Goal: Transaction & Acquisition: Book appointment/travel/reservation

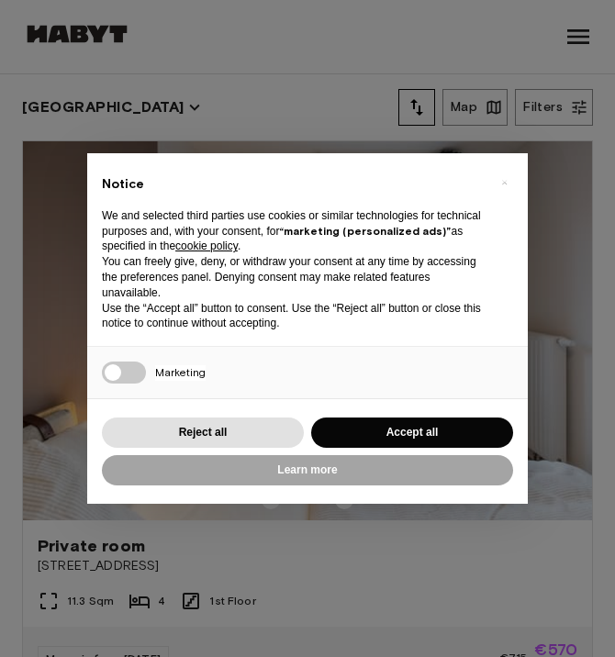
click at [376, 411] on div "× Notice We and selected third parties use cookies or similar technologies for …" at bounding box center [307, 328] width 441 height 351
click at [376, 421] on button "Accept all" at bounding box center [412, 433] width 202 height 30
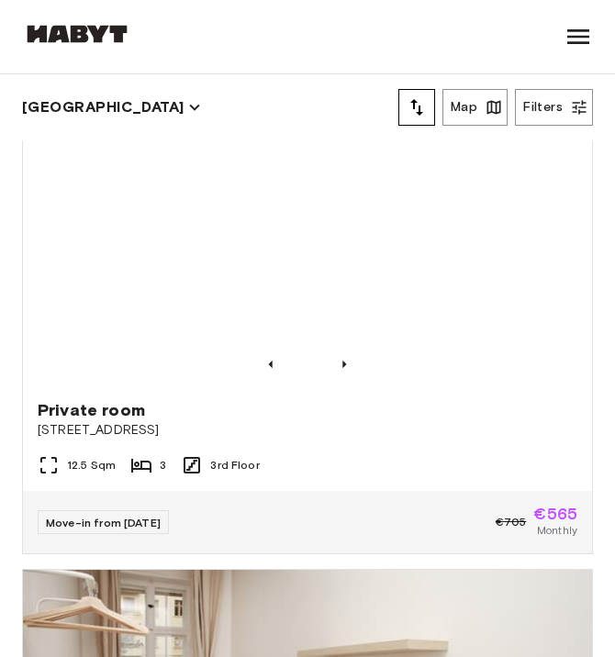
scroll to position [10873, 0]
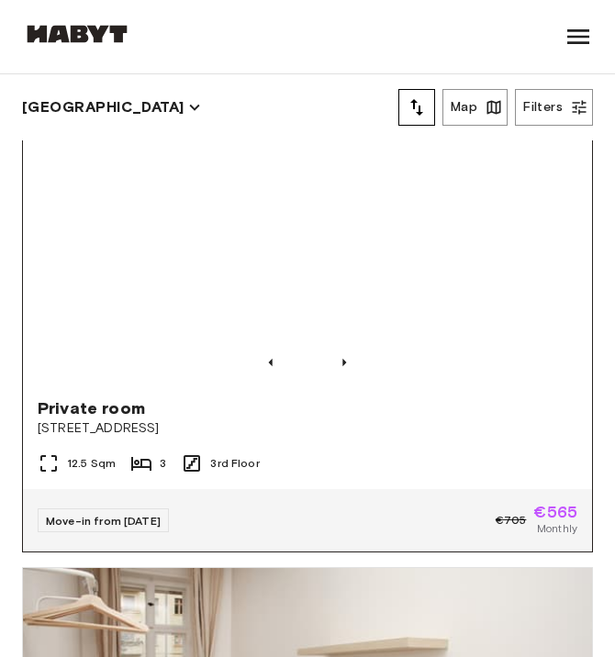
click at [169, 512] on div "Move-in from 21 Aug 25" at bounding box center [103, 521] width 131 height 24
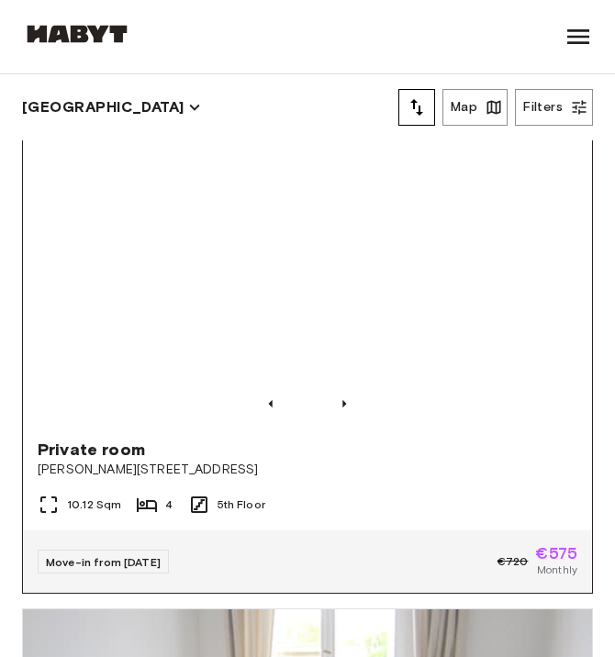
scroll to position [17050, 0]
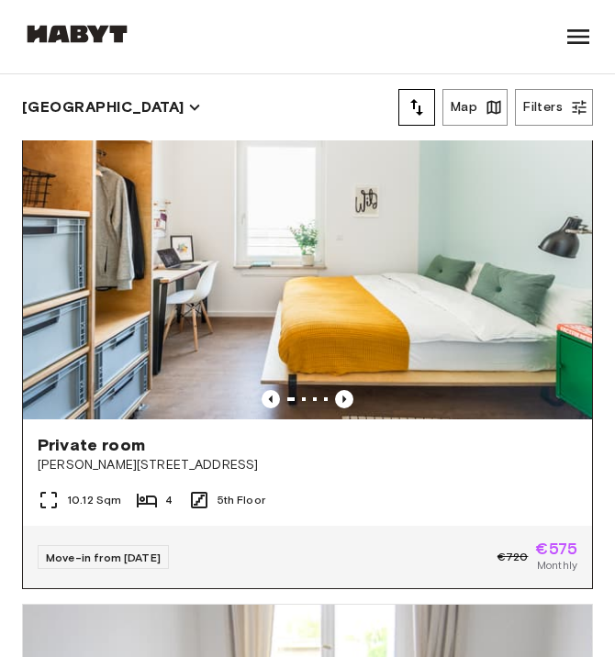
click at [143, 501] on icon at bounding box center [147, 501] width 20 height 14
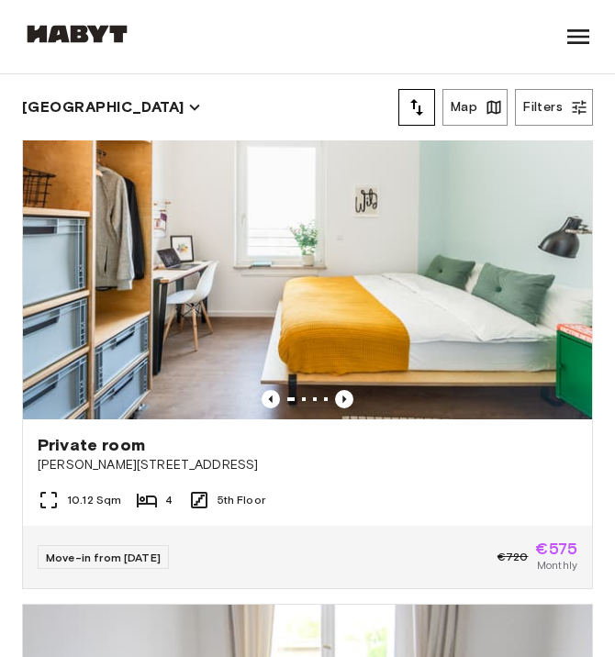
click at [46, 101] on button "[GEOGRAPHIC_DATA]" at bounding box center [111, 108] width 179 height 26
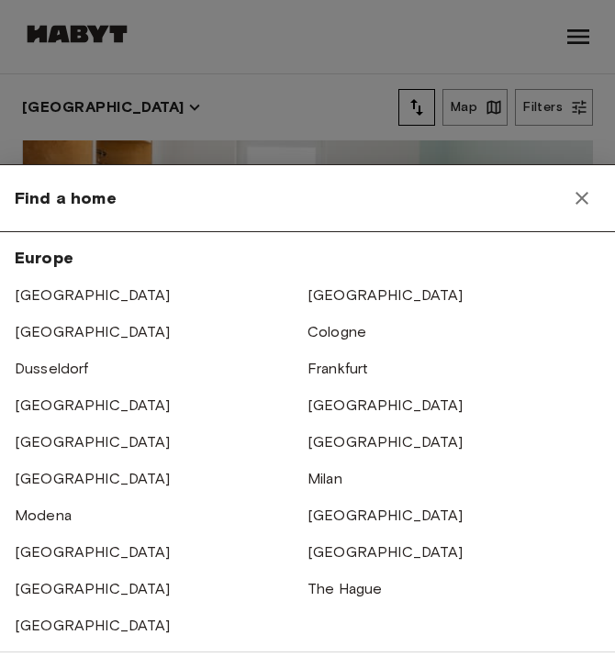
click at [580, 198] on icon "button" at bounding box center [582, 198] width 22 height 22
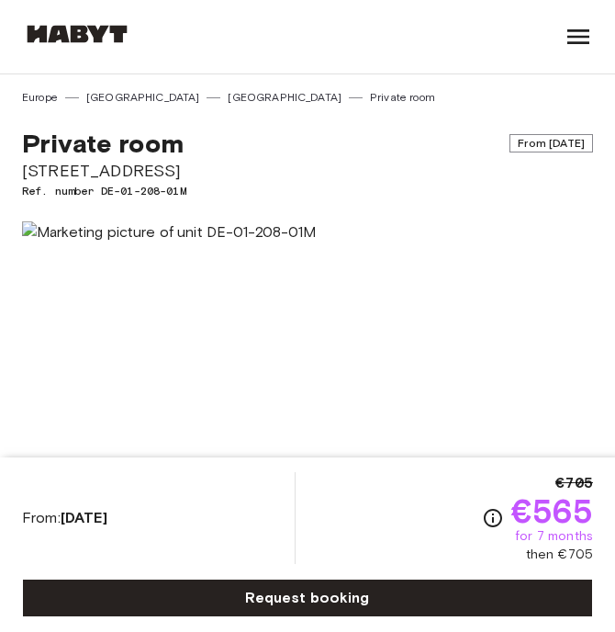
click at [530, 146] on span "From [DATE]" at bounding box center [552, 143] width 84 height 18
